Goal: Task Accomplishment & Management: Use online tool/utility

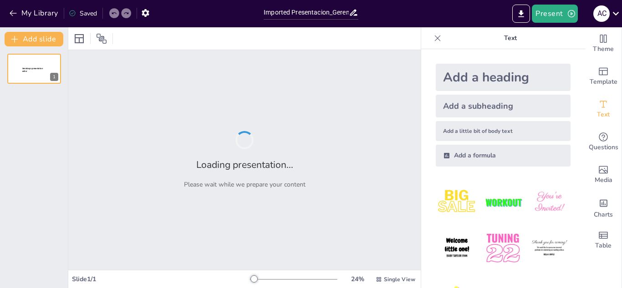
type input "Imported Presentacion_Gerencia_Proyectos.pptx"
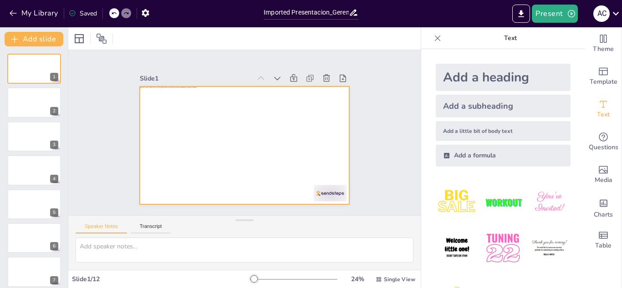
click at [239, 127] on div at bounding box center [241, 144] width 236 height 177
click at [306, 138] on div at bounding box center [243, 145] width 221 height 139
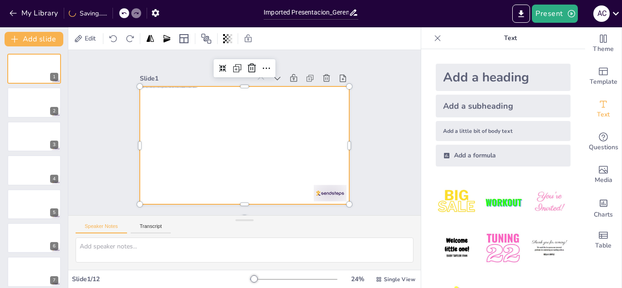
click at [306, 138] on div at bounding box center [242, 145] width 230 height 159
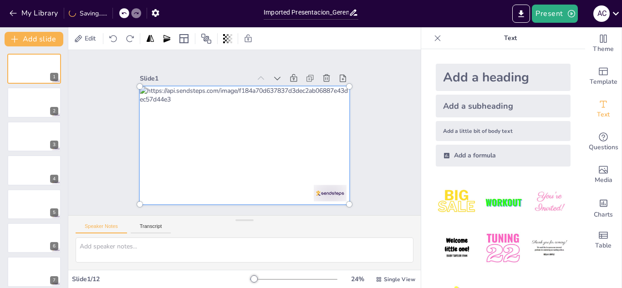
click at [276, 138] on div at bounding box center [242, 145] width 243 height 172
click at [267, 137] on div at bounding box center [243, 145] width 233 height 151
click at [91, 36] on span "Edit" at bounding box center [90, 38] width 15 height 9
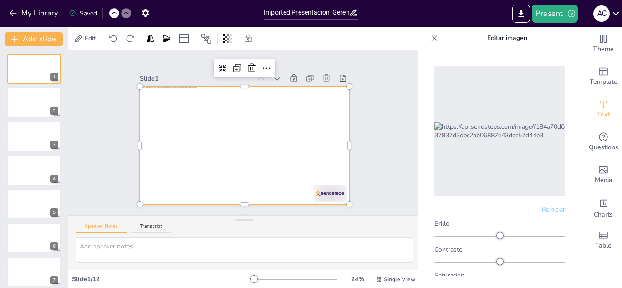
click at [309, 143] on div at bounding box center [243, 145] width 221 height 139
drag, startPoint x: 309, startPoint y: 129, endPoint x: 253, endPoint y: 121, distance: 56.7
click at [276, 122] on div at bounding box center [245, 146] width 210 height 118
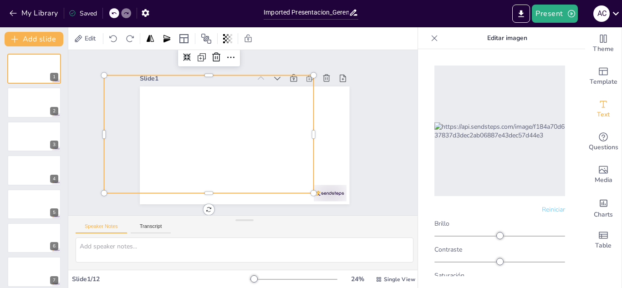
drag, startPoint x: 236, startPoint y: 141, endPoint x: 270, endPoint y: 149, distance: 35.0
click at [270, 149] on div at bounding box center [208, 130] width 221 height 139
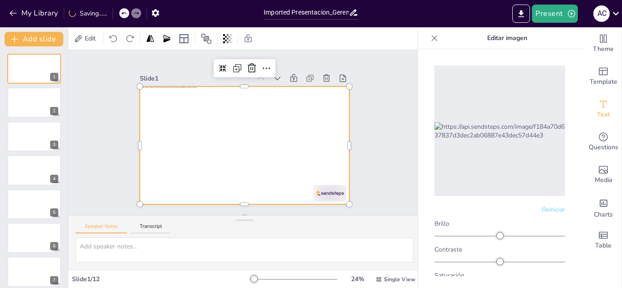
click at [278, 128] on div at bounding box center [242, 145] width 230 height 159
click at [290, 136] on div at bounding box center [245, 146] width 210 height 118
click at [290, 136] on div at bounding box center [243, 145] width 221 height 139
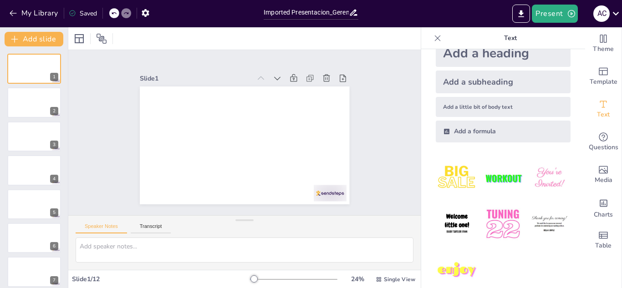
scroll to position [38, 0]
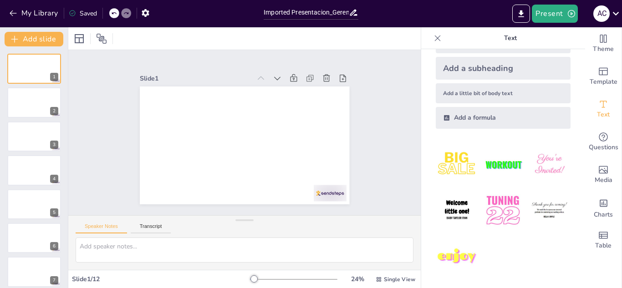
click at [454, 204] on img at bounding box center [457, 210] width 42 height 42
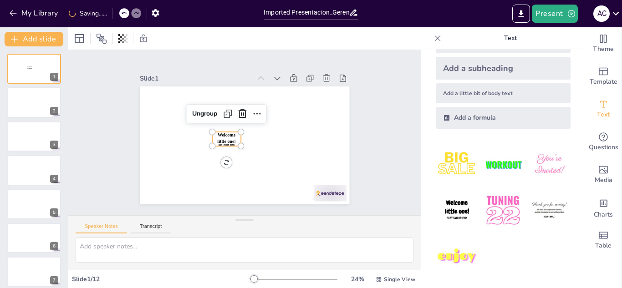
click at [228, 139] on span "Welcome little one!" at bounding box center [225, 134] width 20 height 15
click at [221, 138] on span "Welcome little one!" at bounding box center [226, 138] width 19 height 11
click at [221, 138] on span "Welcome little one!" at bounding box center [225, 136] width 19 height 13
click at [223, 136] on span "Welcome little one!" at bounding box center [225, 131] width 21 height 18
click at [223, 136] on span "Welcome little one!" at bounding box center [225, 136] width 19 height 13
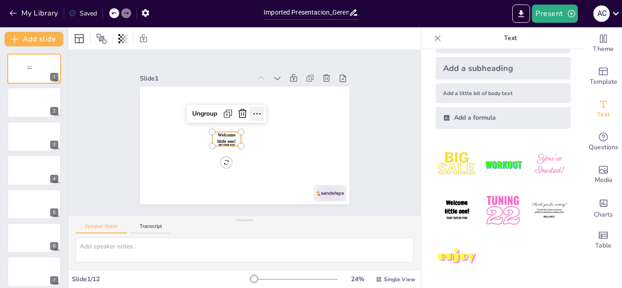
click at [256, 111] on div at bounding box center [260, 116] width 17 height 17
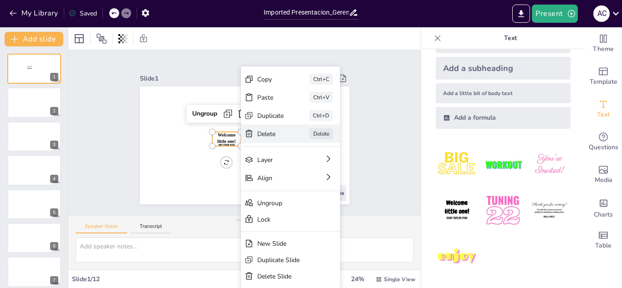
click at [319, 188] on div "Delete" at bounding box center [333, 193] width 28 height 11
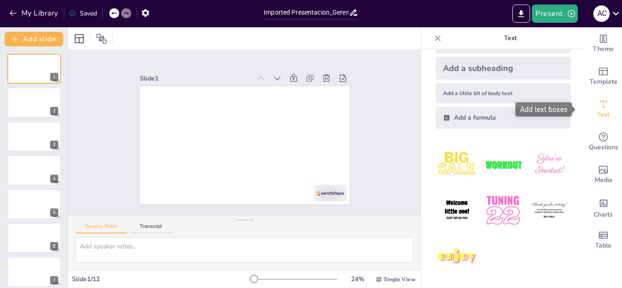
click at [597, 113] on span "Text" at bounding box center [603, 115] width 13 height 10
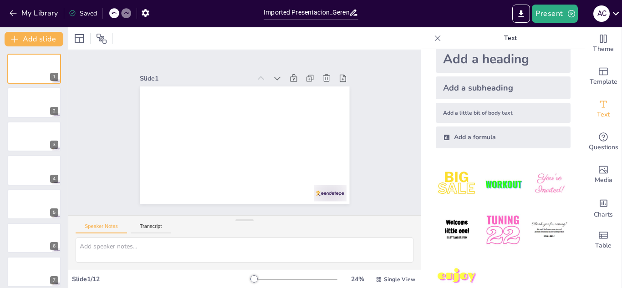
scroll to position [0, 0]
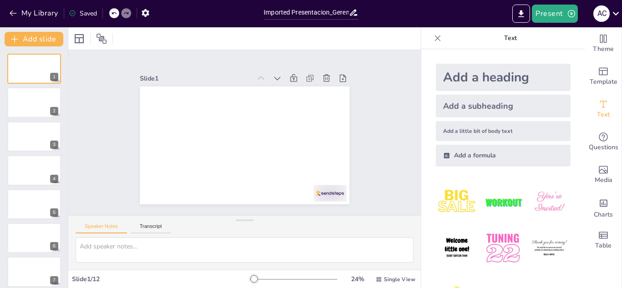
click at [469, 78] on div "Add a heading" at bounding box center [503, 77] width 135 height 27
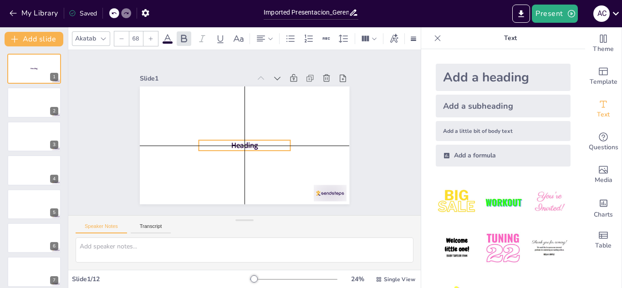
drag, startPoint x: 254, startPoint y: 142, endPoint x: 249, endPoint y: 143, distance: 4.6
click at [249, 143] on p "Heading" at bounding box center [242, 145] width 92 height 29
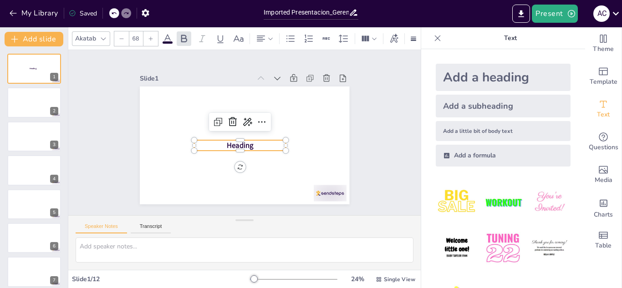
click at [262, 115] on div at bounding box center [245, 121] width 64 height 42
click at [259, 118] on icon at bounding box center [263, 124] width 12 height 12
click at [226, 143] on span "Heading" at bounding box center [239, 144] width 28 height 13
click at [244, 122] on icon at bounding box center [249, 122] width 10 height 9
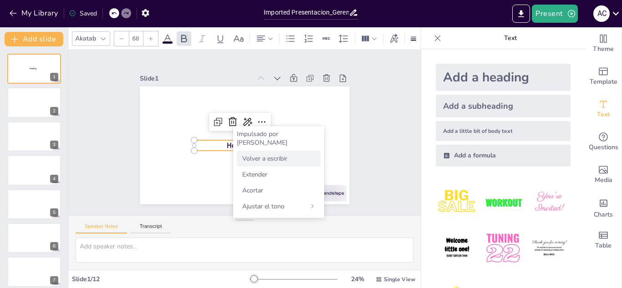
click at [305, 151] on div "Volver a escribir" at bounding box center [279, 159] width 84 height 16
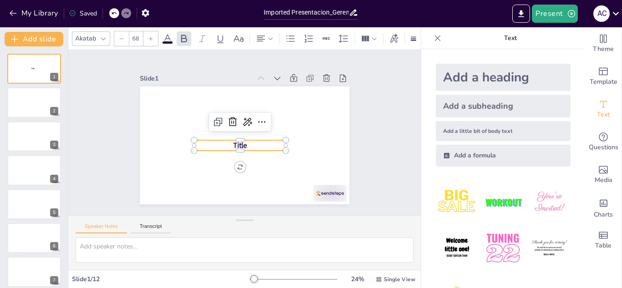
click at [247, 142] on p "Title" at bounding box center [239, 145] width 92 height 20
click at [236, 143] on span "Title" at bounding box center [238, 144] width 15 height 11
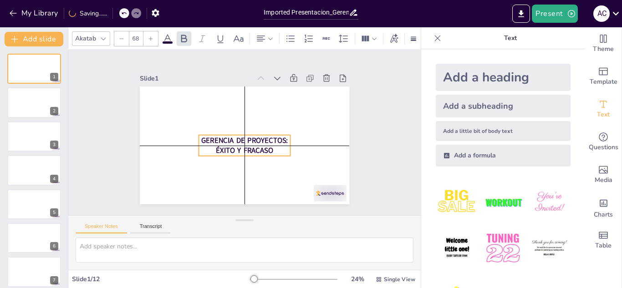
drag, startPoint x: 261, startPoint y: 154, endPoint x: 269, endPoint y: 151, distance: 8.4
click at [269, 151] on p "GERENCIA DE PROYECTOS: ÉXITO Y FRACASO" at bounding box center [242, 145] width 94 height 39
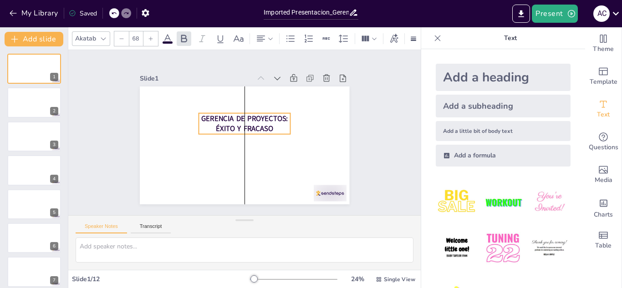
drag, startPoint x: 266, startPoint y: 148, endPoint x: 265, endPoint y: 127, distance: 21.9
click at [265, 127] on span "GERENCIA DE PROYECTOS: ÉXITO Y FRACASO" at bounding box center [249, 122] width 86 height 42
click at [263, 128] on span "GERENCIA DE PROYECTOS: ÉXITO Y FRACASO" at bounding box center [247, 123] width 87 height 35
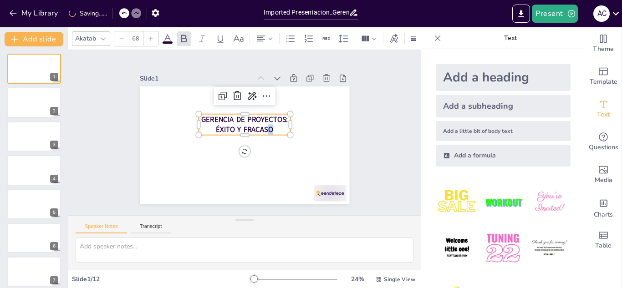
click at [266, 127] on span "GERENCIA DE PROYECTOS: ÉXITO Y FRACASO" at bounding box center [247, 123] width 87 height 35
click at [266, 127] on span "GERENCIA DE PROYECTOS: ÉXITO Y FRACASO" at bounding box center [245, 124] width 87 height 28
click at [263, 128] on span "GERENCIA DE PROYECTOS: ÉXITO Y FRACASO" at bounding box center [249, 122] width 83 height 48
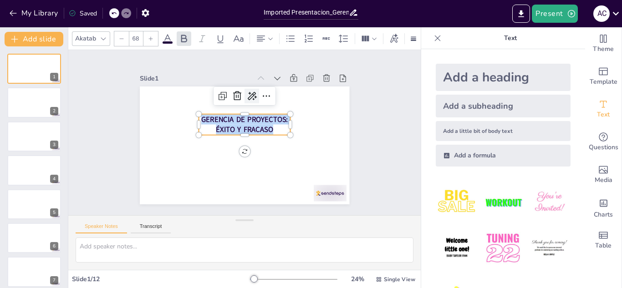
click at [250, 92] on icon at bounding box center [256, 97] width 12 height 12
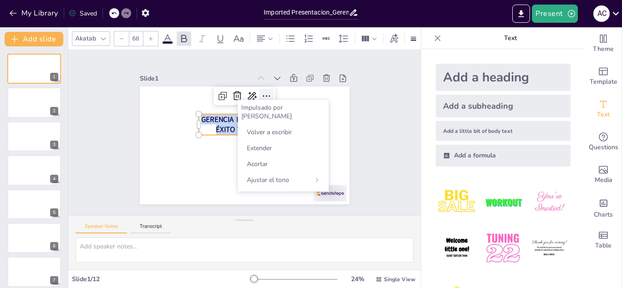
click at [267, 95] on icon at bounding box center [273, 101] width 13 height 13
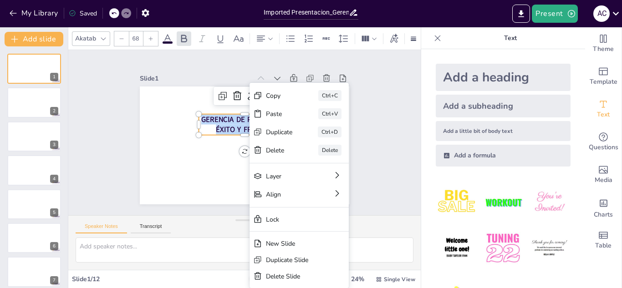
click at [453, 245] on img at bounding box center [457, 248] width 42 height 42
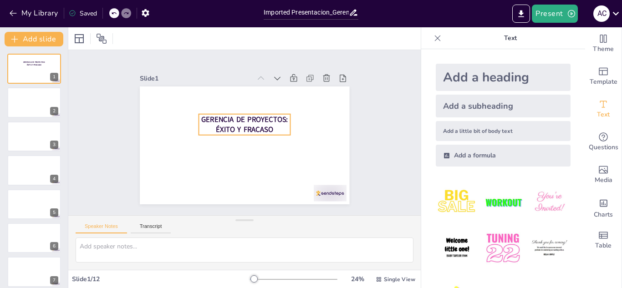
click at [257, 116] on span "GERENCIA DE PROYECTOS: ÉXITO Y FRACASO" at bounding box center [245, 124] width 87 height 28
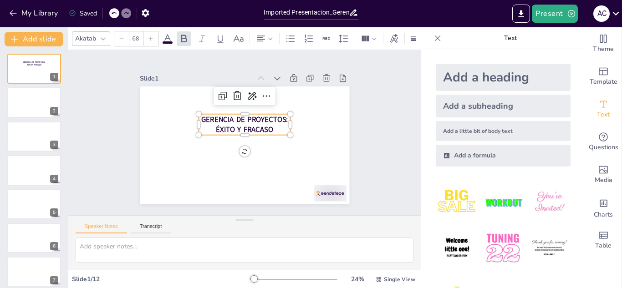
click at [101, 35] on icon at bounding box center [103, 38] width 7 height 7
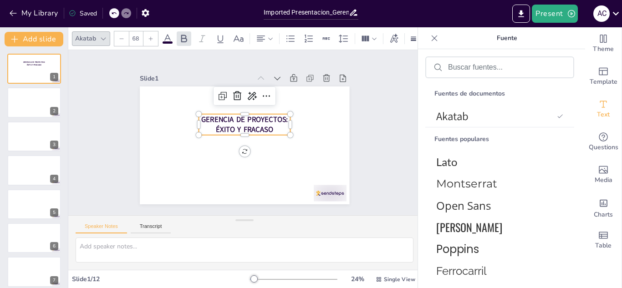
click at [258, 128] on span "GERENCIA DE PROYECTOS: ÉXITO Y FRACASO" at bounding box center [245, 124] width 87 height 28
click at [258, 128] on span "GERENCIA DE PROYECTOS: ÉXITO Y FRACASO" at bounding box center [255, 138] width 48 height 83
click at [256, 127] on span "GERENCIA DE PROYECTOS: ÉXITO Y FRACASO" at bounding box center [249, 123] width 86 height 42
click at [256, 127] on span "GERENCIA DE PROYECTOS: ÉXITO Y FRACASO" at bounding box center [245, 124] width 87 height 28
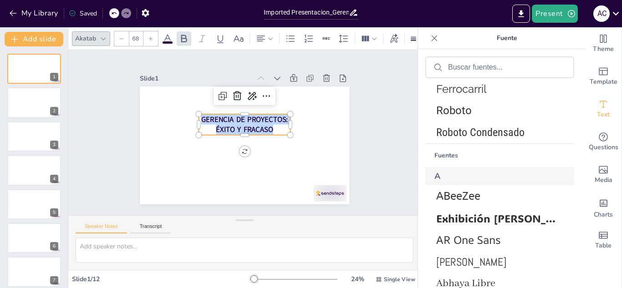
scroll to position [228, 0]
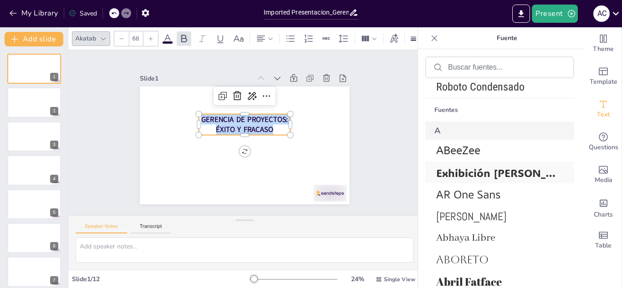
click at [465, 173] on font "Exhibición [PERSON_NAME]" at bounding box center [509, 173] width 146 height 14
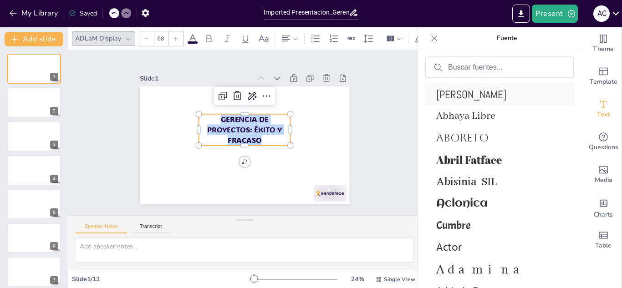
scroll to position [410, 0]
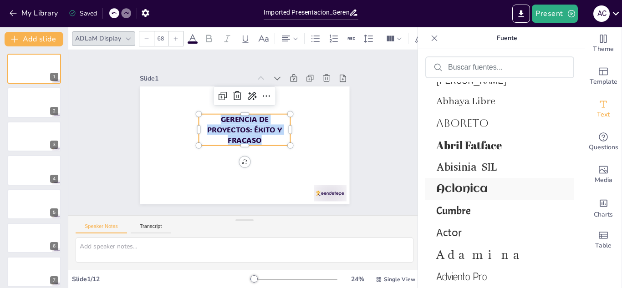
click at [471, 186] on font "Aclonica" at bounding box center [461, 189] width 51 height 12
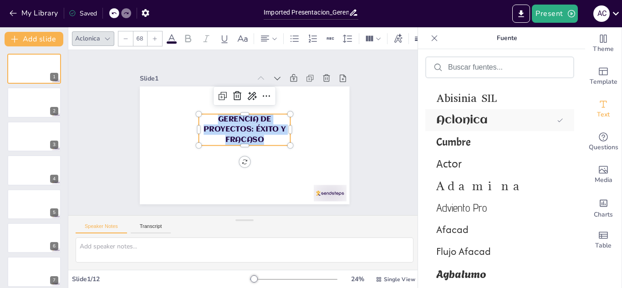
scroll to position [523, 0]
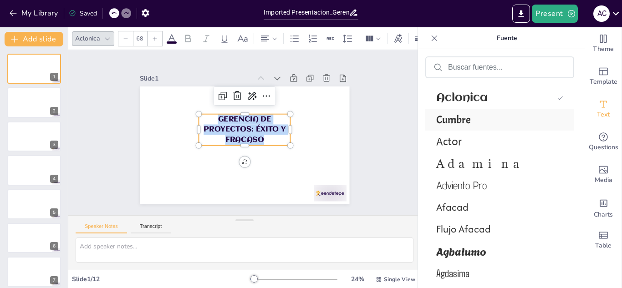
click at [455, 119] on font "Cumbre" at bounding box center [453, 120] width 35 height 14
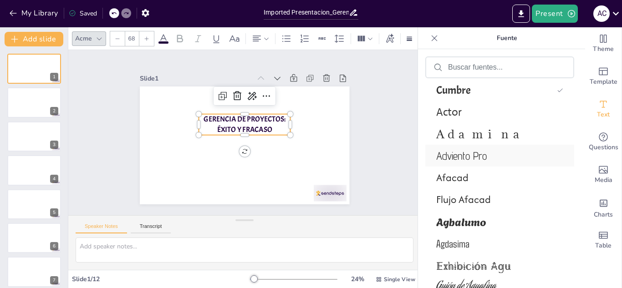
scroll to position [590, 0]
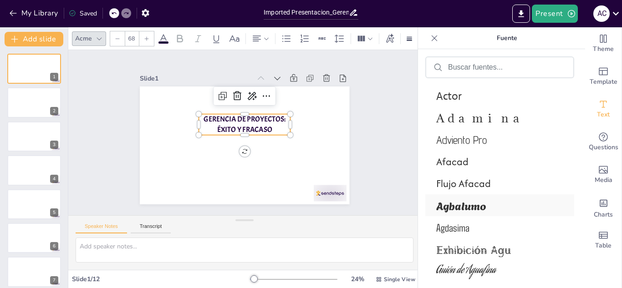
click at [461, 208] on font "Agbalumo" at bounding box center [461, 205] width 50 height 16
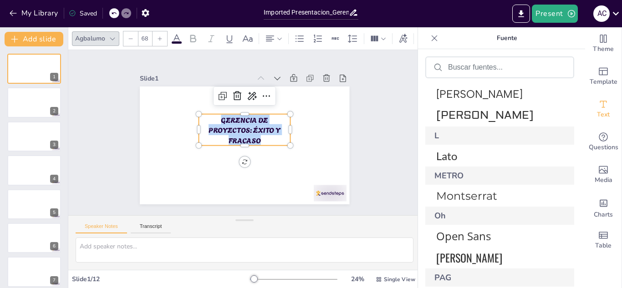
scroll to position [1022, 0]
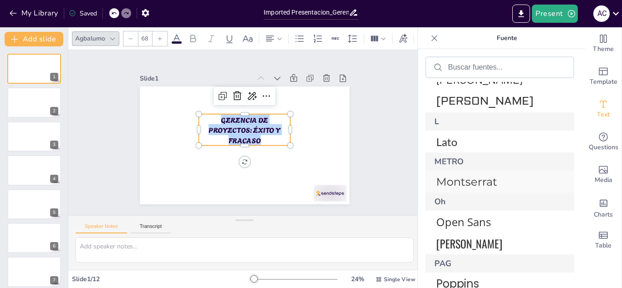
click at [465, 183] on font "Montserrat" at bounding box center [466, 181] width 61 height 13
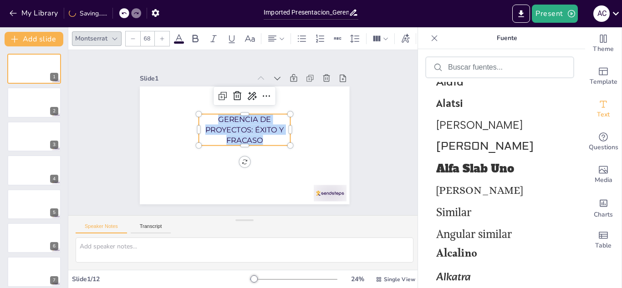
scroll to position [998, 0]
click at [470, 168] on font "Alfa Slab Uno" at bounding box center [475, 169] width 78 height 15
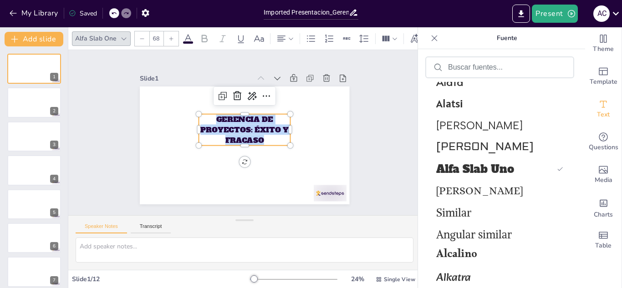
click at [189, 36] on icon at bounding box center [188, 38] width 11 height 11
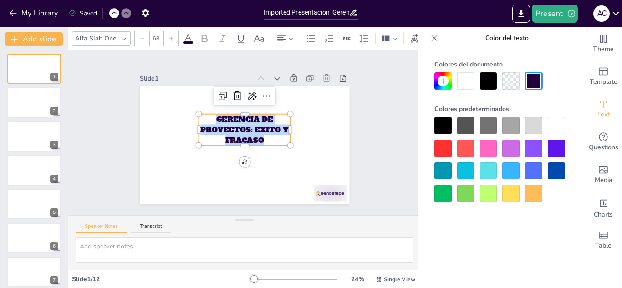
click at [491, 82] on div at bounding box center [488, 80] width 17 height 17
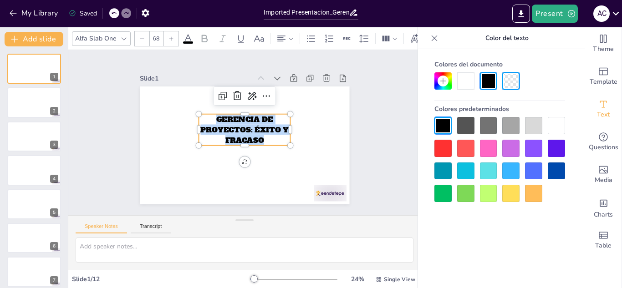
click at [167, 36] on div at bounding box center [171, 38] width 15 height 15
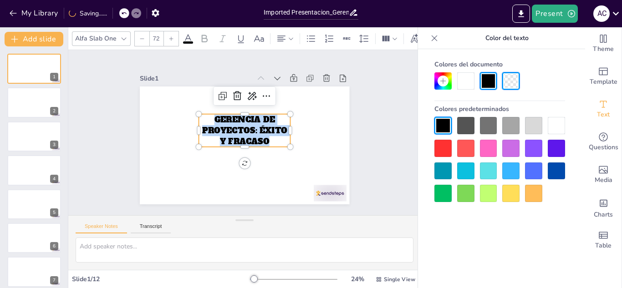
click at [167, 36] on div at bounding box center [171, 38] width 15 height 15
type input "74"
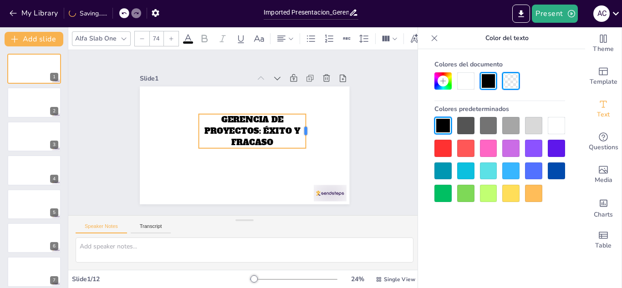
drag, startPoint x: 284, startPoint y: 128, endPoint x: 299, endPoint y: 128, distance: 15.5
click at [299, 134] on div at bounding box center [306, 151] width 17 height 35
drag, startPoint x: 190, startPoint y: 128, endPoint x: 181, endPoint y: 128, distance: 9.1
click at [181, 128] on div at bounding box center [189, 113] width 17 height 35
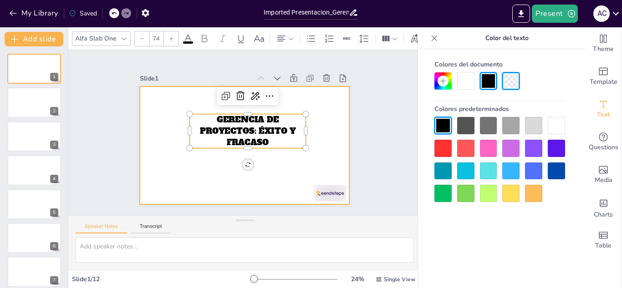
click at [306, 165] on div at bounding box center [243, 145] width 221 height 139
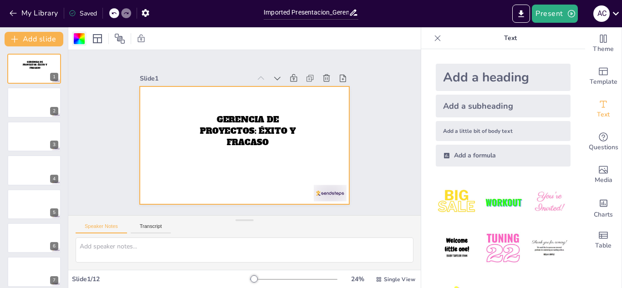
click at [77, 41] on div at bounding box center [79, 38] width 11 height 11
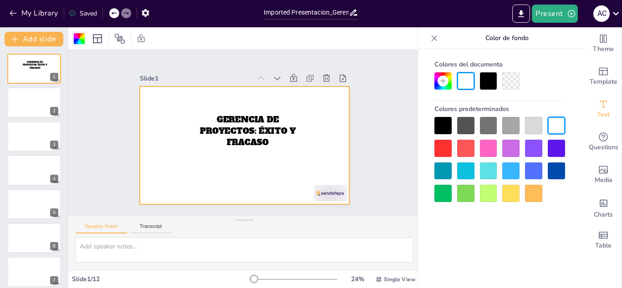
click at [80, 38] on div at bounding box center [79, 38] width 11 height 11
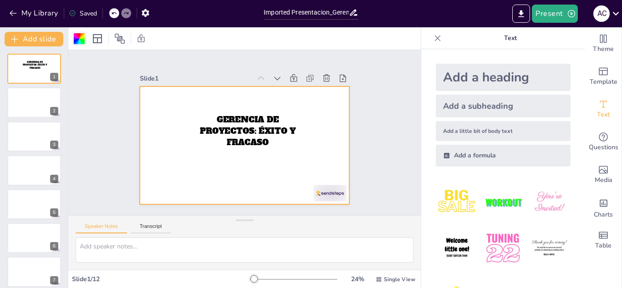
click at [80, 38] on div at bounding box center [79, 38] width 11 height 11
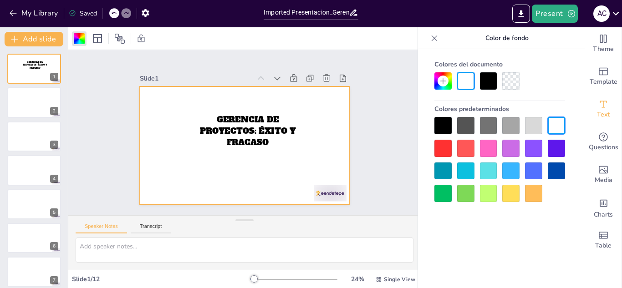
click at [512, 197] on div at bounding box center [510, 193] width 17 height 17
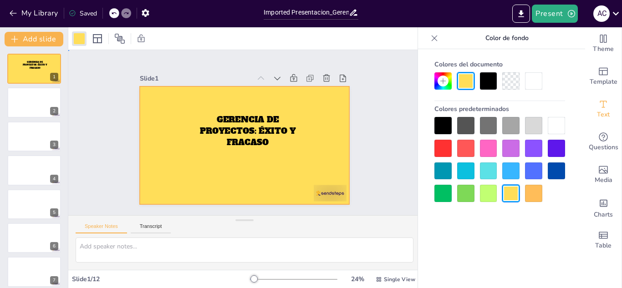
click at [362, 169] on div "Slide 1 GERENCIA DE PROYECTOS: ÉXITO Y FRACASO Slide 2 Slide 3 Slide 4 Slide 5 …" at bounding box center [244, 133] width 274 height 170
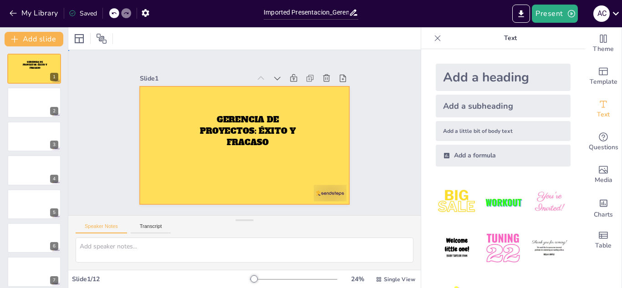
click at [272, 166] on div at bounding box center [245, 146] width 210 height 118
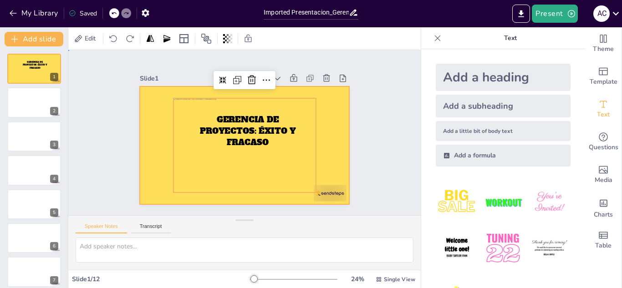
click at [325, 164] on div at bounding box center [243, 145] width 221 height 139
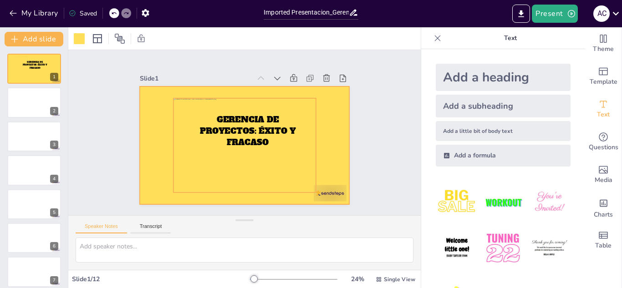
click at [244, 135] on div at bounding box center [245, 145] width 143 height 94
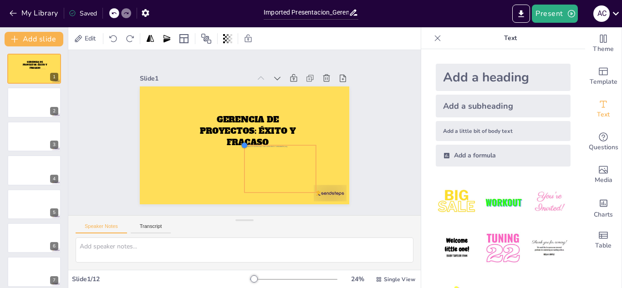
drag, startPoint x: 166, startPoint y: 95, endPoint x: 240, endPoint y: 149, distance: 91.9
click at [240, 149] on div "GERENCIA DE PROYECTOS: ÉXITO Y FRACASO" at bounding box center [243, 145] width 221 height 139
drag, startPoint x: 272, startPoint y: 172, endPoint x: 164, endPoint y: 127, distance: 116.4
click at [164, 127] on div at bounding box center [179, 104] width 79 height 64
drag, startPoint x: 201, startPoint y: 146, endPoint x: 240, endPoint y: 182, distance: 52.9
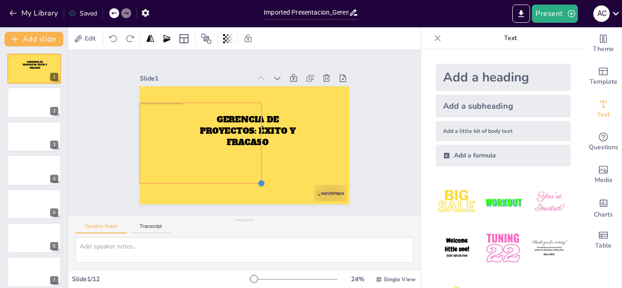
click at [240, 182] on div "GERENCIA DE PROYECTOS: ÉXITO Y FRACASO" at bounding box center [243, 145] width 221 height 139
click at [266, 132] on span "GERENCIA DE PROYECTOS: ÉXITO Y FRACASO" at bounding box center [248, 131] width 97 height 44
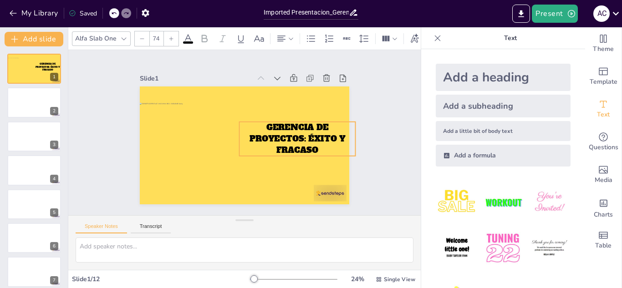
drag, startPoint x: 263, startPoint y: 132, endPoint x: 313, endPoint y: 139, distance: 50.2
click at [313, 139] on span "GERENCIA DE PROYECTOS: ÉXITO Y FRACASO" at bounding box center [290, 158] width 92 height 53
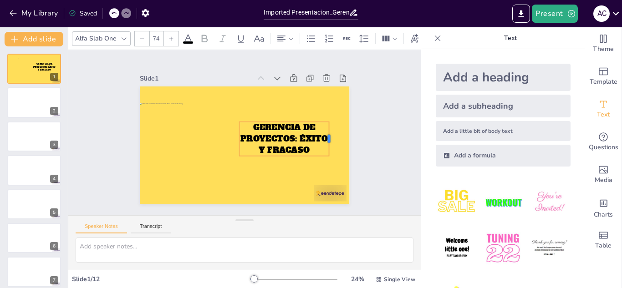
drag, startPoint x: 348, startPoint y: 137, endPoint x: 322, endPoint y: 139, distance: 26.9
click at [326, 139] on div at bounding box center [331, 148] width 11 height 35
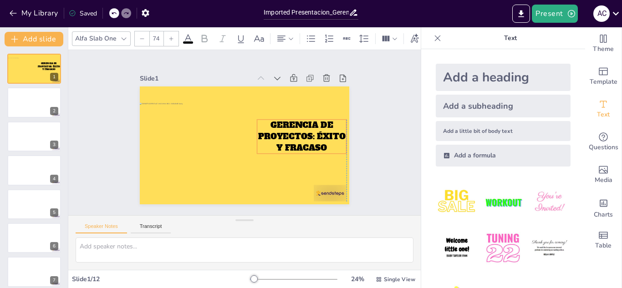
drag, startPoint x: 296, startPoint y: 146, endPoint x: 312, endPoint y: 143, distance: 17.0
click at [312, 143] on span "GERENCIA DE PROYECTOS: ÉXITO Y FRACASO" at bounding box center [298, 153] width 87 height 50
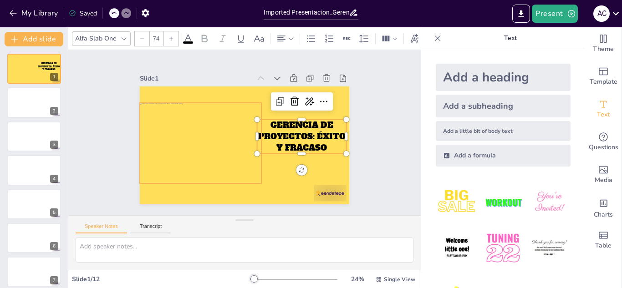
click at [219, 146] on div at bounding box center [200, 134] width 136 height 104
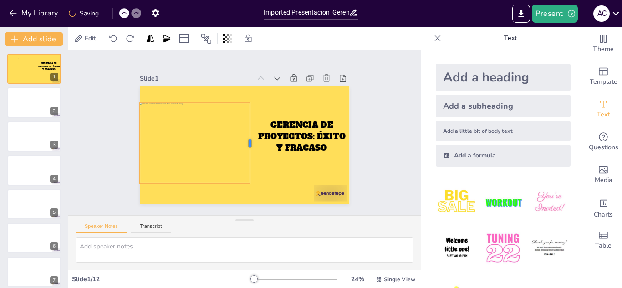
drag, startPoint x: 255, startPoint y: 142, endPoint x: 244, endPoint y: 144, distance: 11.6
click at [244, 144] on div at bounding box center [247, 146] width 46 height 73
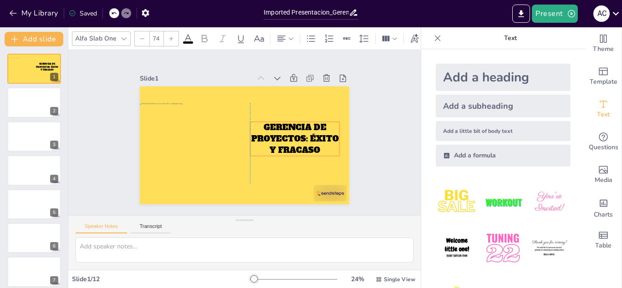
drag, startPoint x: 284, startPoint y: 135, endPoint x: 277, endPoint y: 137, distance: 6.8
click at [277, 137] on span "GERENCIA DE PROYECTOS: ÉXITO Y FRACASO" at bounding box center [290, 153] width 87 height 50
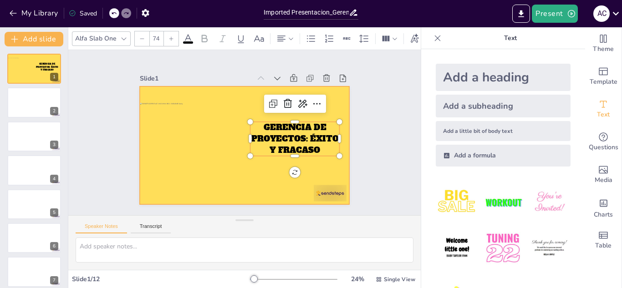
click at [267, 164] on div at bounding box center [243, 145] width 221 height 139
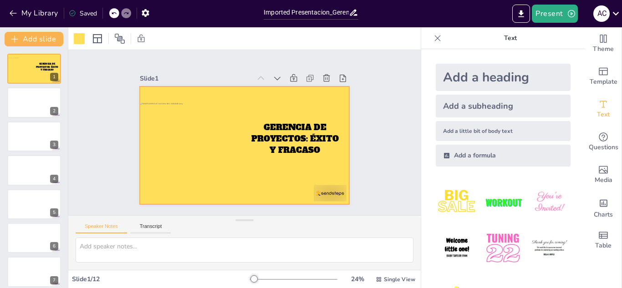
click at [220, 169] on div at bounding box center [200, 134] width 136 height 104
